Goal: Transaction & Acquisition: Purchase product/service

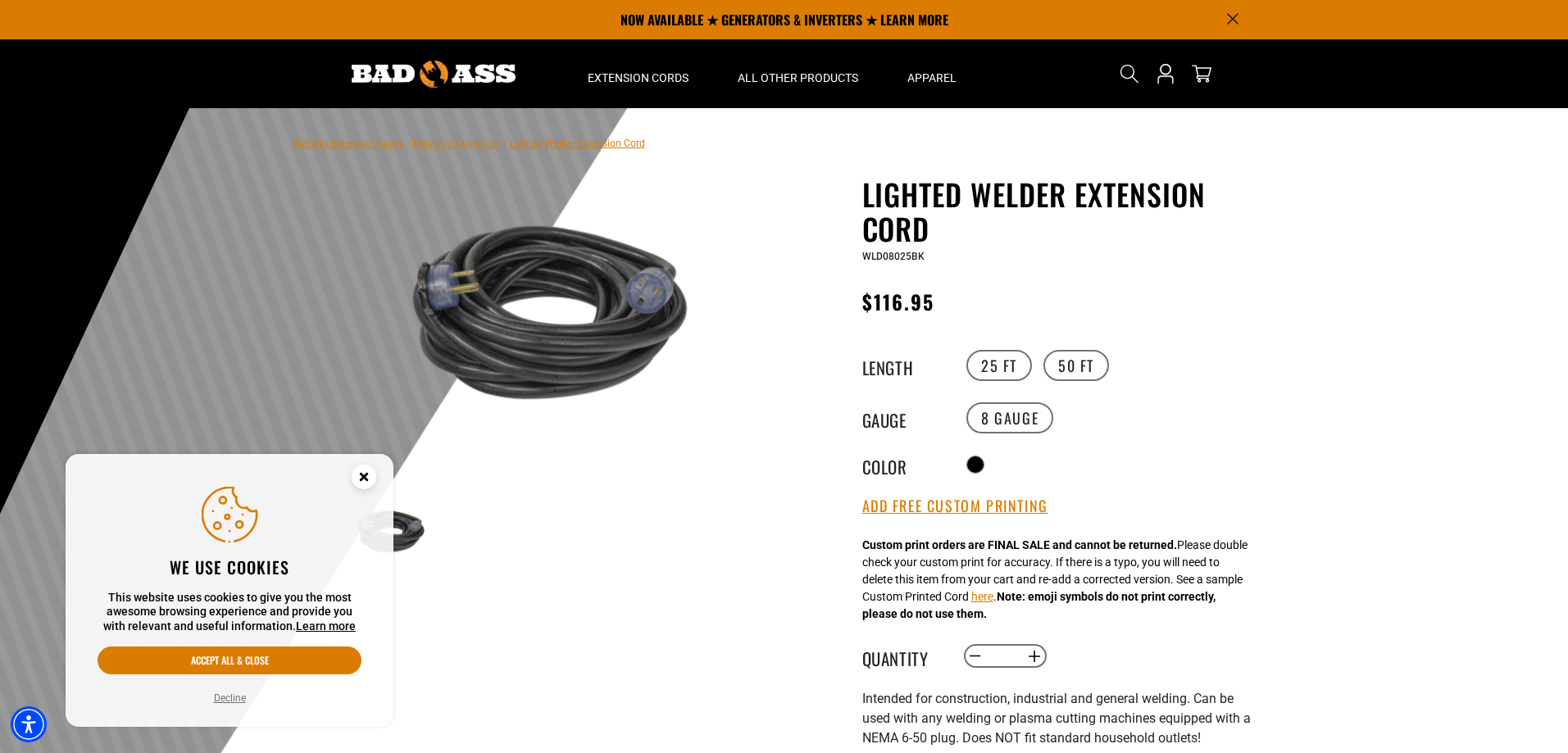
drag, startPoint x: 1064, startPoint y: 364, endPoint x: 1214, endPoint y: 417, distance: 159.1
click at [1217, 420] on variant-radios "Length 25 FT 50 FT Gauge 8 Gauge Color" at bounding box center [1063, 412] width 401 height 129
click at [1077, 357] on label "50 FT" at bounding box center [1076, 365] width 66 height 31
click at [998, 361] on label "25 FT" at bounding box center [999, 365] width 66 height 31
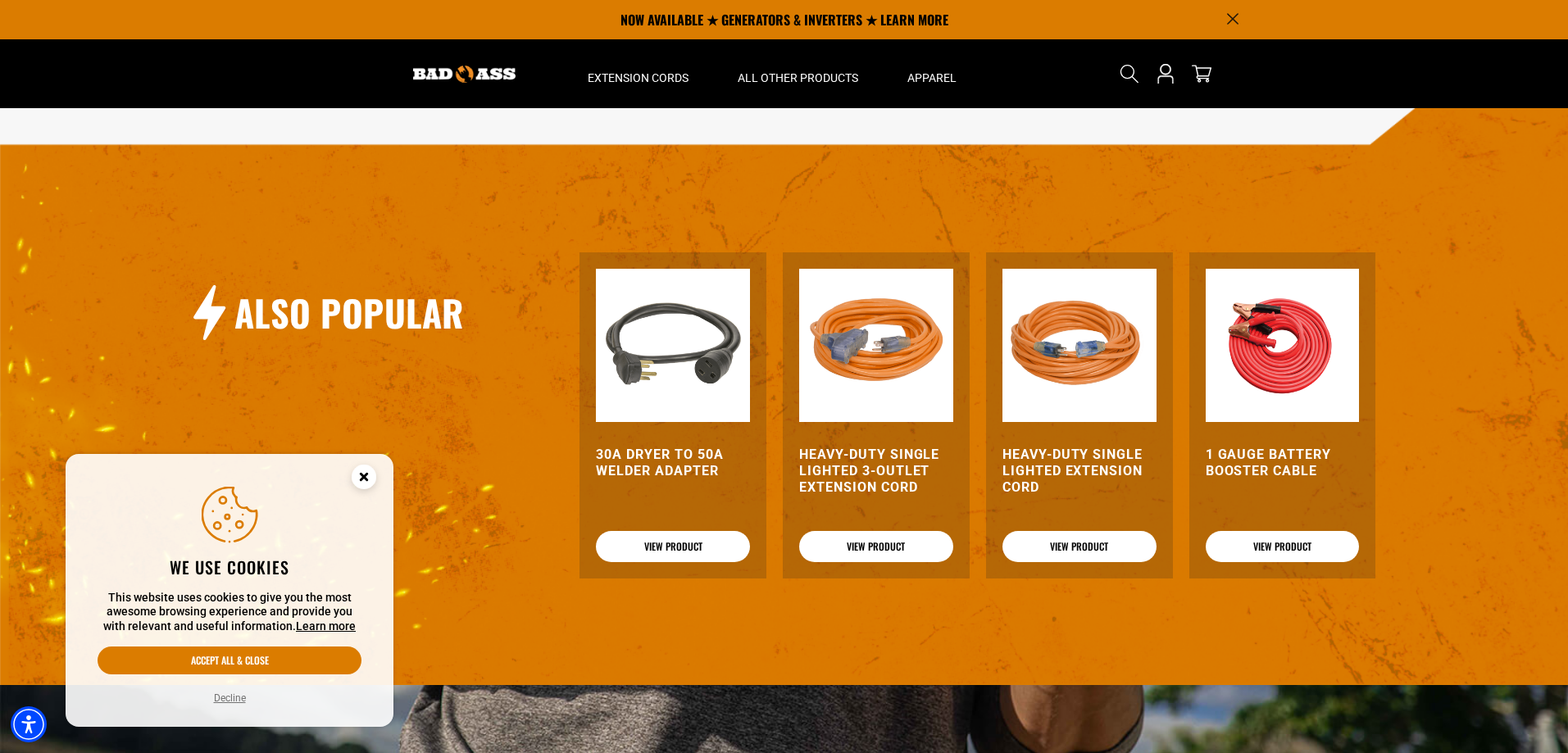
scroll to position [1639, 0]
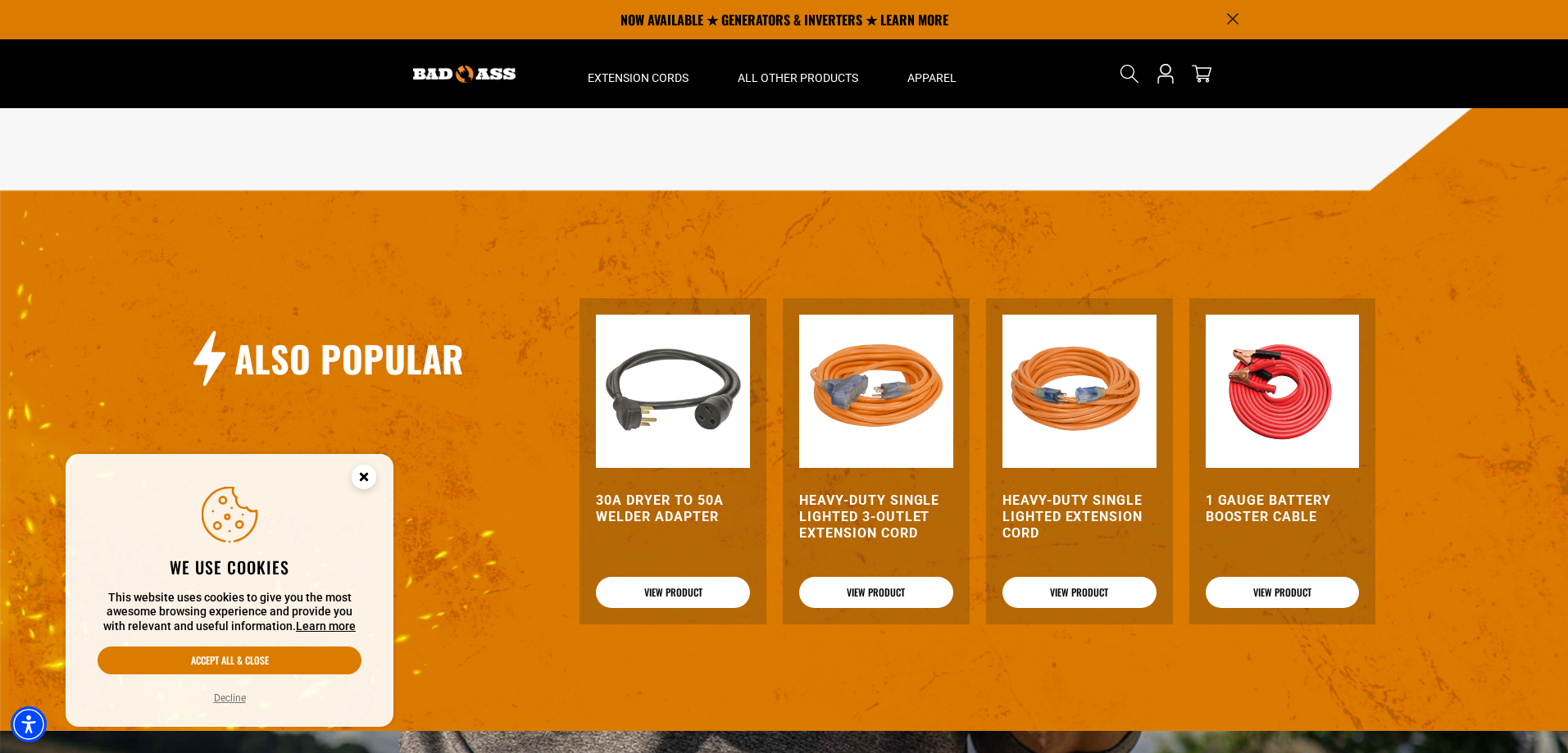
click at [701, 415] on img at bounding box center [673, 391] width 154 height 154
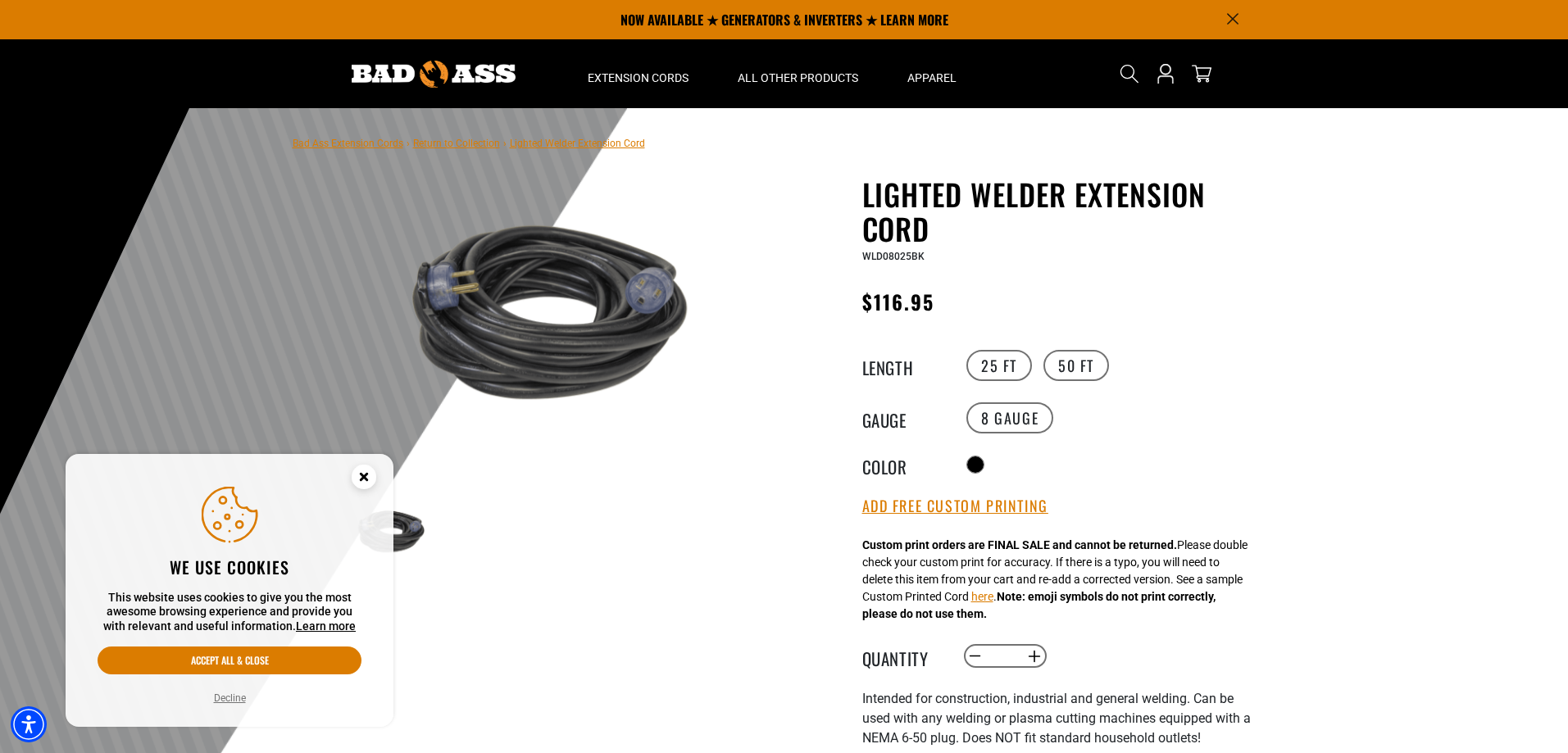
click at [636, 310] on img at bounding box center [539, 311] width 395 height 263
